Goal: Information Seeking & Learning: Check status

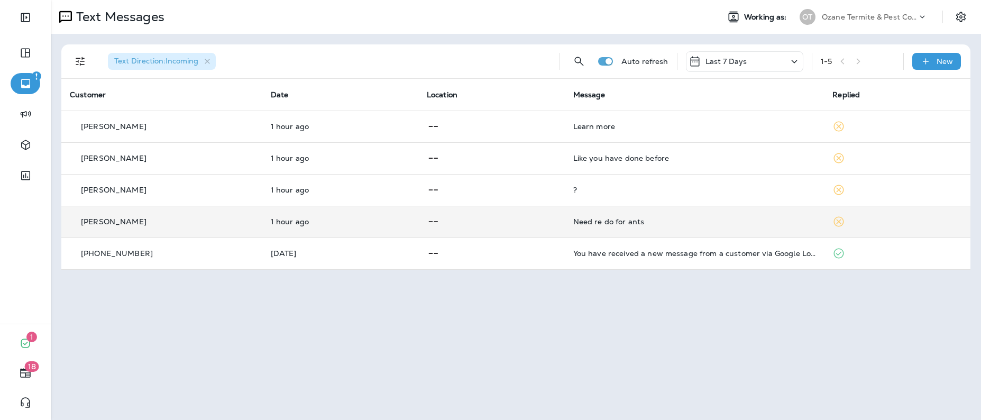
click at [611, 226] on td "Need re do for ants" at bounding box center [695, 222] width 260 height 32
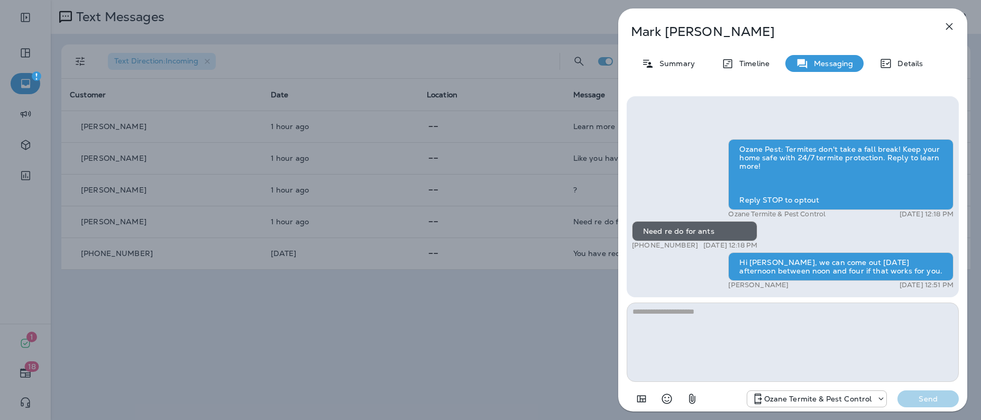
click at [798, 328] on textarea at bounding box center [793, 342] width 332 height 79
click at [811, 350] on textarea at bounding box center [793, 342] width 332 height 79
click at [949, 26] on icon "button" at bounding box center [949, 26] width 7 height 7
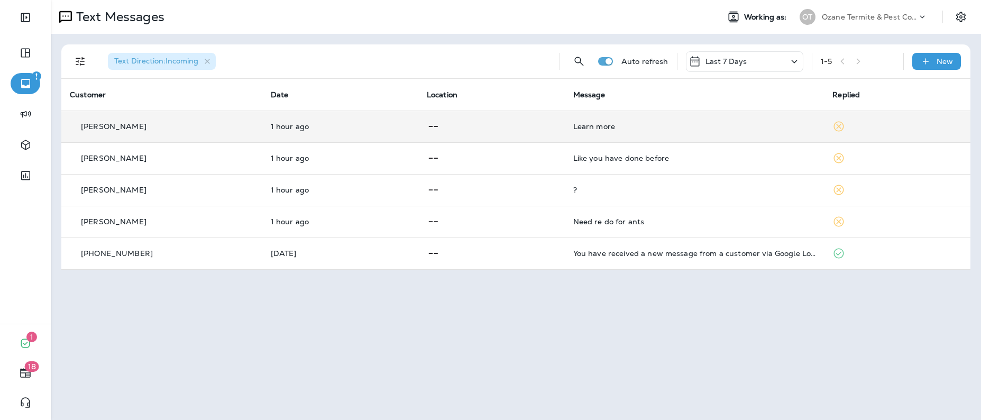
click at [597, 121] on td "Learn more" at bounding box center [695, 127] width 260 height 32
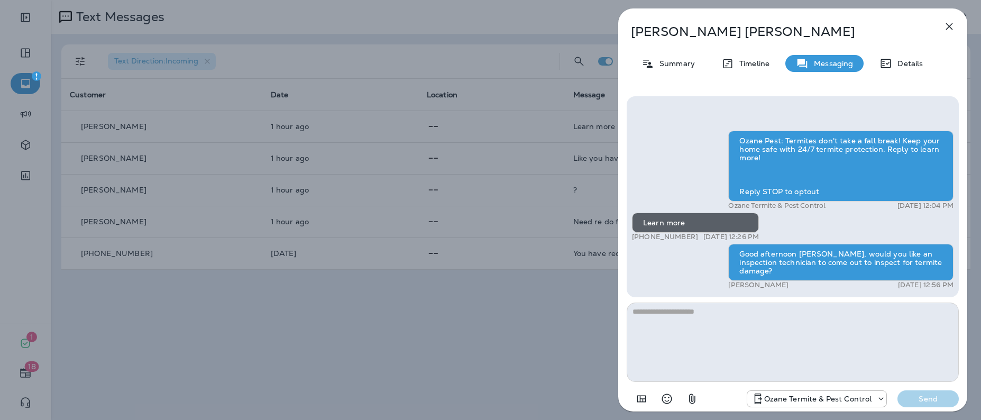
click at [948, 27] on icon "button" at bounding box center [949, 26] width 7 height 7
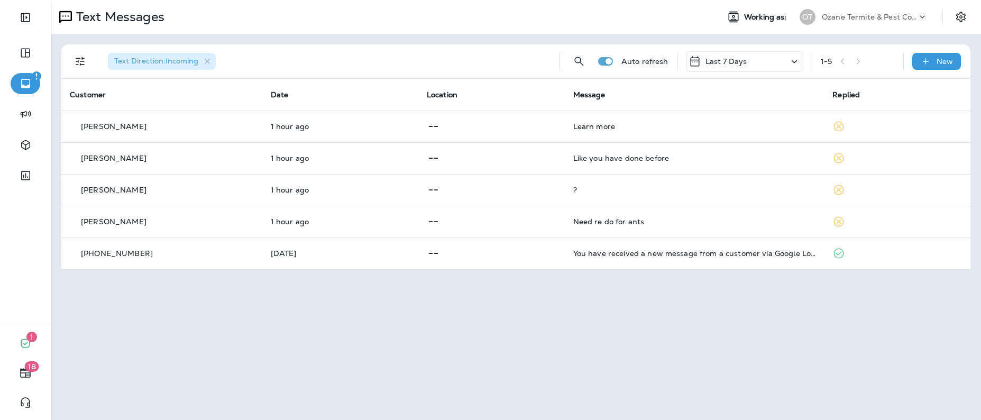
drag, startPoint x: 868, startPoint y: 253, endPoint x: 736, endPoint y: 313, distance: 145.1
click at [736, 313] on div "Text Messages Working as: OT Ozane Termite & Pest Control Text Direction : Inco…" at bounding box center [516, 210] width 930 height 420
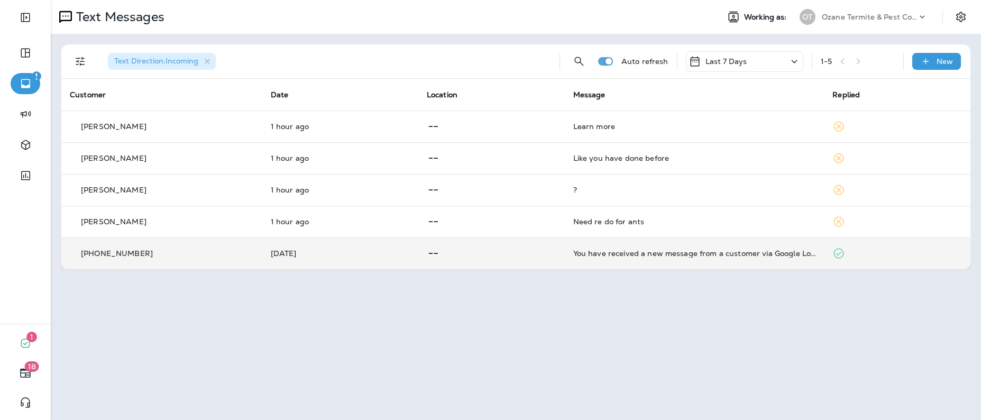
click at [836, 256] on icon at bounding box center [838, 253] width 13 height 13
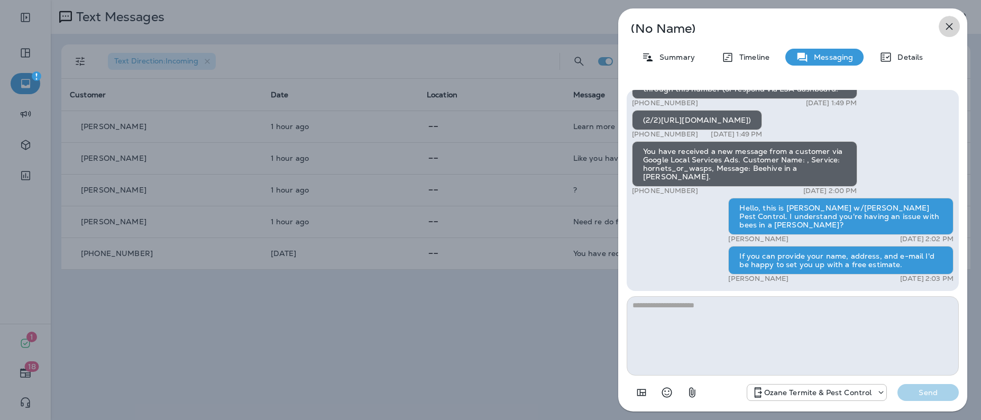
drag, startPoint x: 948, startPoint y: 26, endPoint x: 947, endPoint y: 31, distance: 5.3
click at [947, 30] on icon "button" at bounding box center [949, 26] width 13 height 13
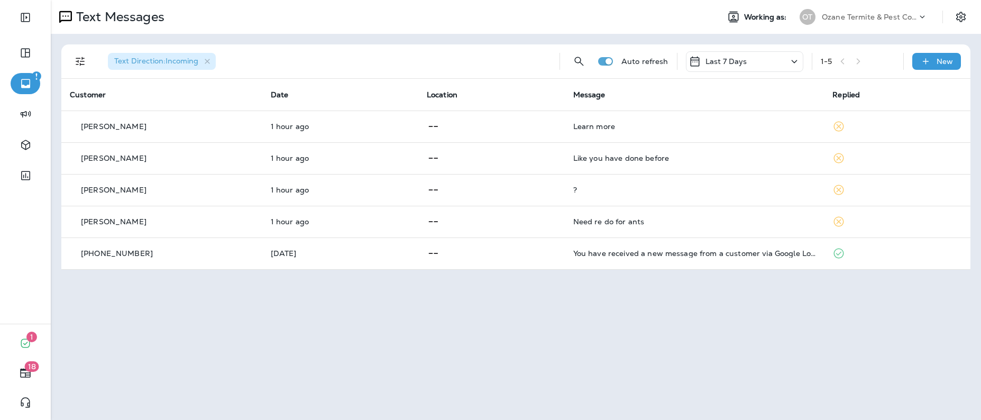
click at [740, 63] on p "Last 7 Days" at bounding box center [726, 61] width 42 height 8
click at [728, 127] on p "Last 24 Hours" at bounding box center [745, 122] width 165 height 8
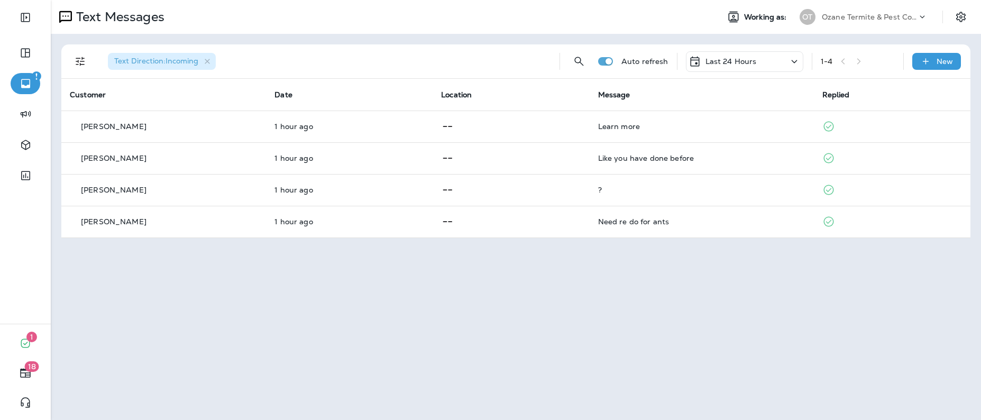
click at [763, 60] on div "Last 24 Hours" at bounding box center [744, 61] width 117 height 21
click at [693, 106] on p "All" at bounding box center [745, 101] width 165 height 8
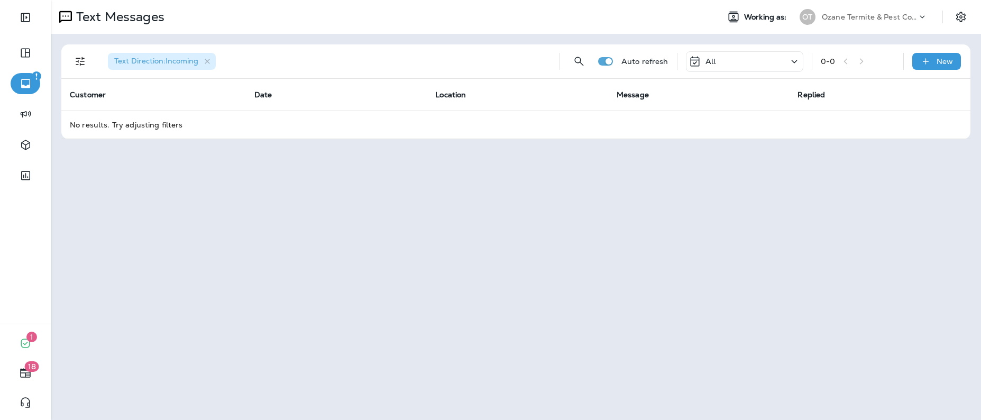
click at [726, 60] on div "All" at bounding box center [744, 61] width 117 height 21
click at [690, 106] on p "All" at bounding box center [745, 101] width 165 height 8
click at [109, 121] on td "No results. Try adjusting filters" at bounding box center [515, 125] width 909 height 28
click at [704, 58] on div "All" at bounding box center [702, 61] width 27 height 13
click at [699, 148] on p "Last 7 Days" at bounding box center [745, 144] width 165 height 8
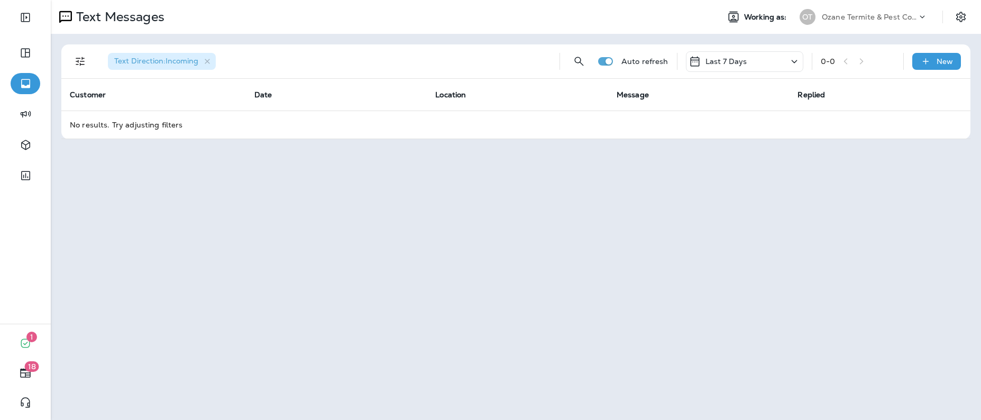
click at [134, 127] on td "No results. Try adjusting filters" at bounding box center [515, 125] width 909 height 28
click at [725, 65] on p "Last 7 Days" at bounding box center [726, 61] width 42 height 8
click at [703, 148] on p "Last 7 Days" at bounding box center [745, 144] width 165 height 8
click at [705, 62] on p "Last 7 Days" at bounding box center [726, 61] width 42 height 8
click at [695, 106] on div "All" at bounding box center [745, 95] width 165 height 21
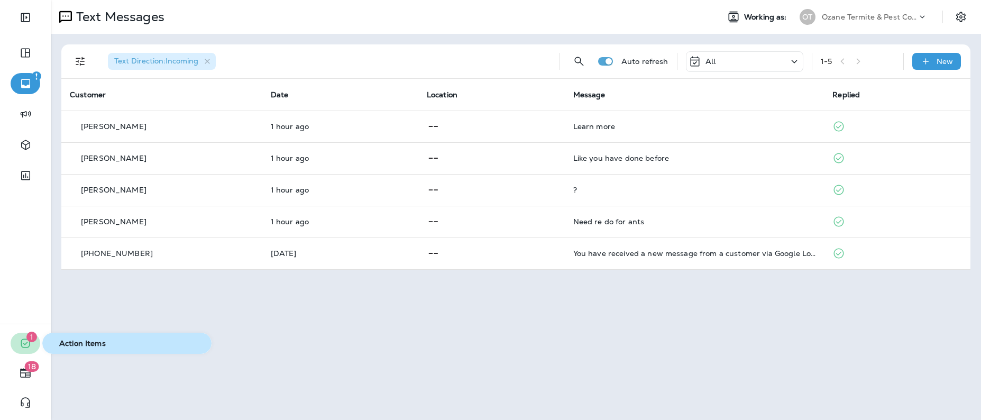
click at [28, 338] on span "1" at bounding box center [31, 337] width 11 height 11
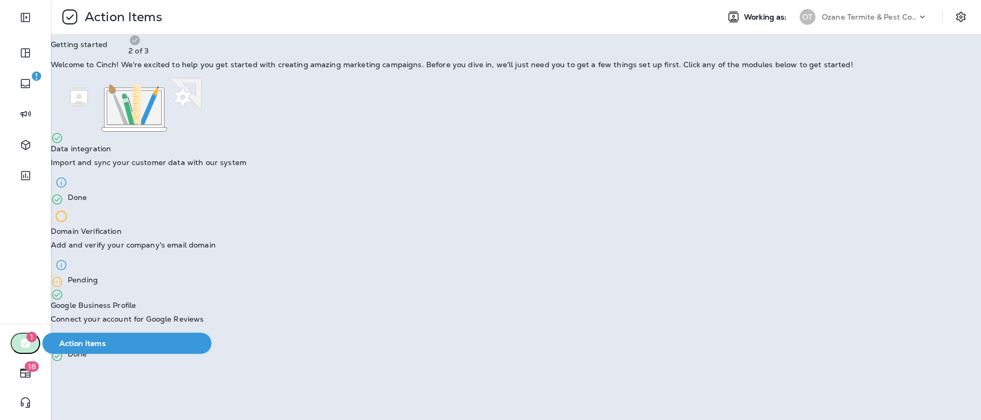
click at [32, 341] on span "1" at bounding box center [31, 337] width 11 height 11
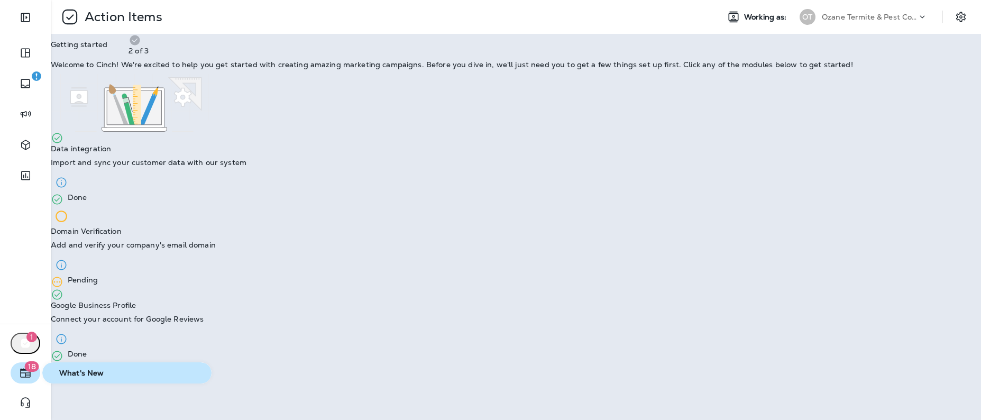
click at [21, 372] on icon "button" at bounding box center [25, 372] width 13 height 13
click at [17, 25] on icon "button" at bounding box center [10, 19] width 13 height 13
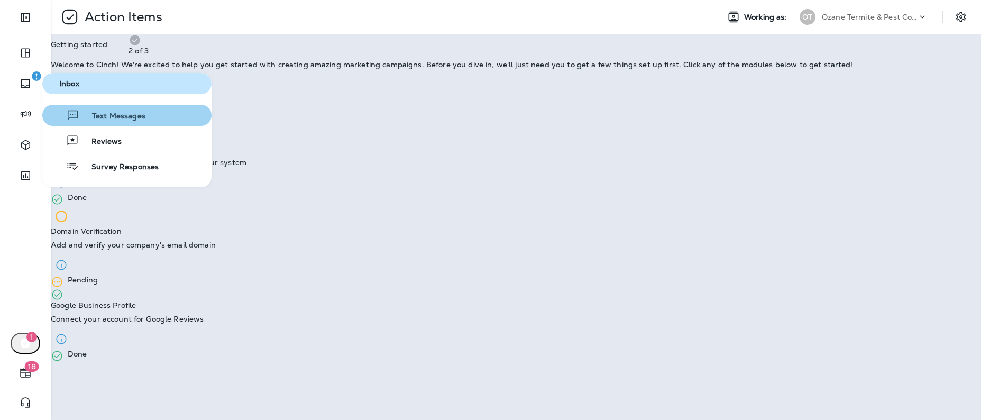
click at [122, 117] on span "Text Messages" at bounding box center [112, 117] width 66 height 10
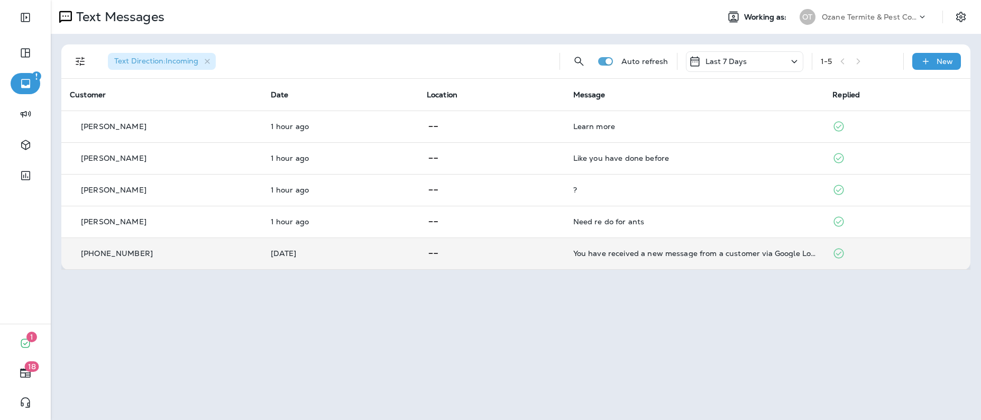
click at [127, 257] on p "[PHONE_NUMBER]" at bounding box center [117, 253] width 72 height 8
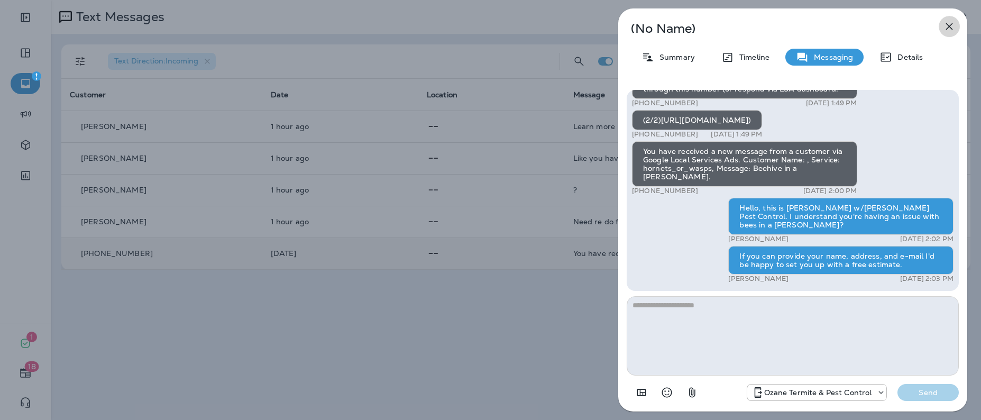
click at [943, 24] on icon "button" at bounding box center [949, 26] width 13 height 13
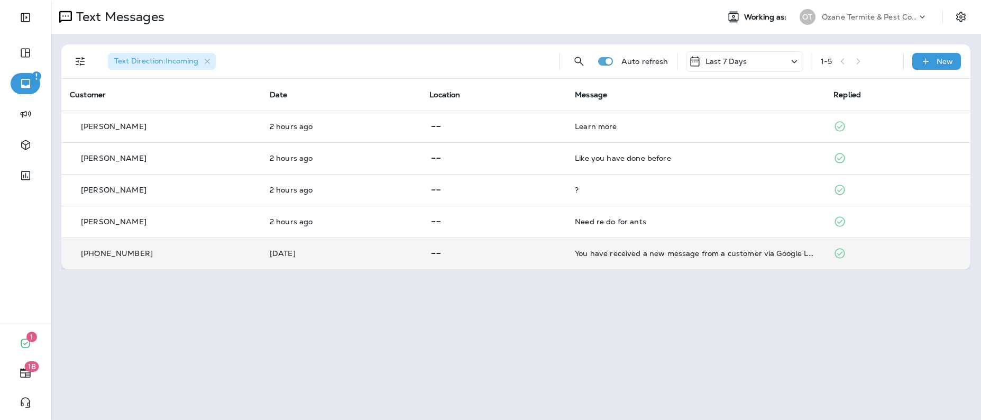
click at [734, 61] on p "Last 7 Days" at bounding box center [726, 61] width 42 height 8
click at [681, 17] on div "Text Messages" at bounding box center [380, 16] width 659 height 21
